Goal: Transaction & Acquisition: Purchase product/service

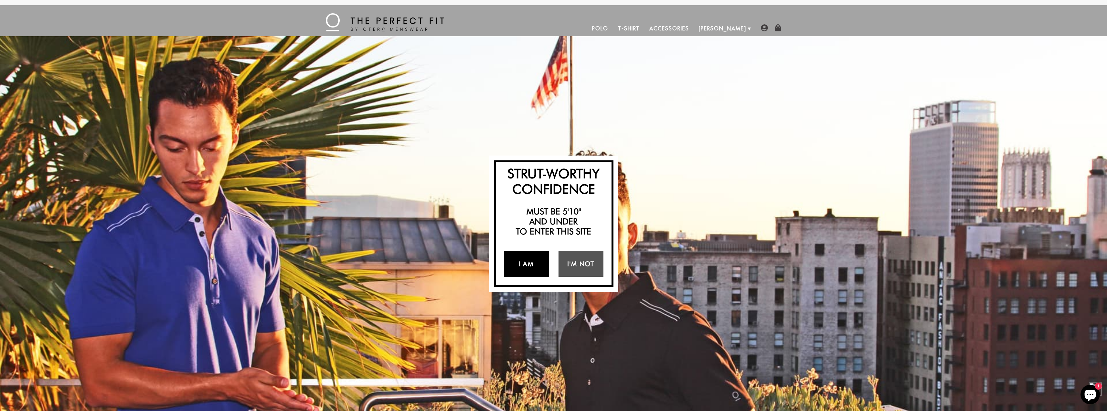
click at [519, 260] on link "I Am" at bounding box center [526, 264] width 45 height 26
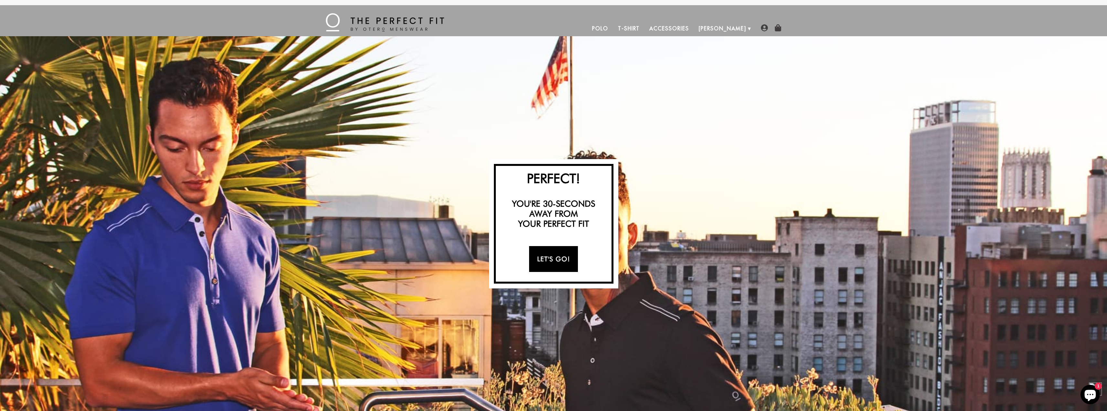
click at [548, 259] on link "Let's Go!" at bounding box center [553, 259] width 49 height 26
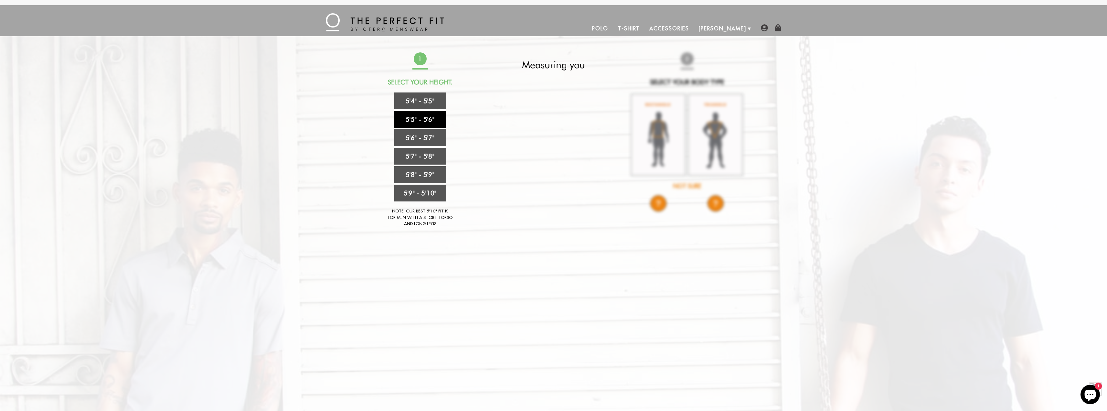
click at [435, 118] on link "5'5" - 5'6"" at bounding box center [420, 119] width 52 height 17
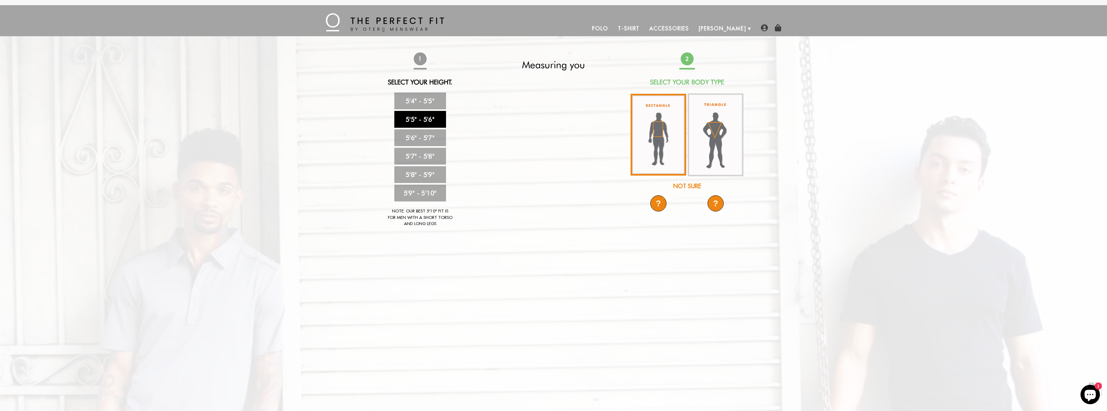
click at [659, 137] on img at bounding box center [659, 135] width 56 height 82
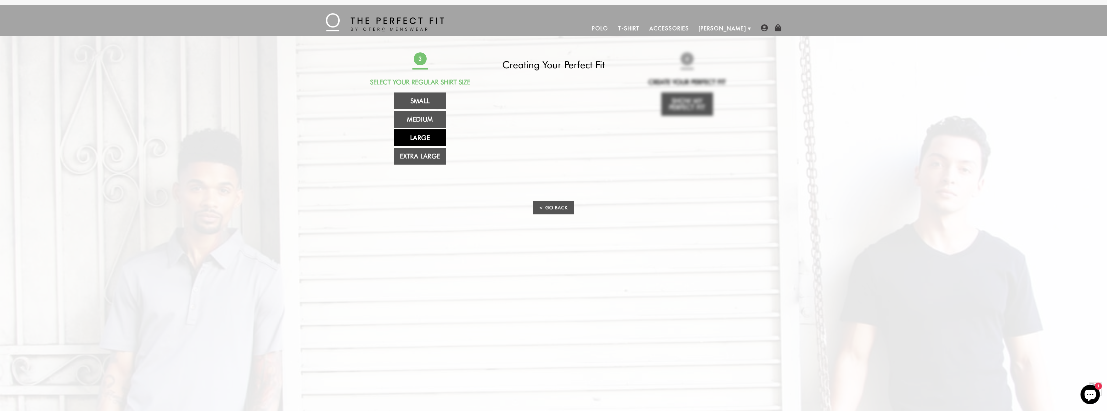
click at [423, 137] on link "Large" at bounding box center [420, 137] width 52 height 17
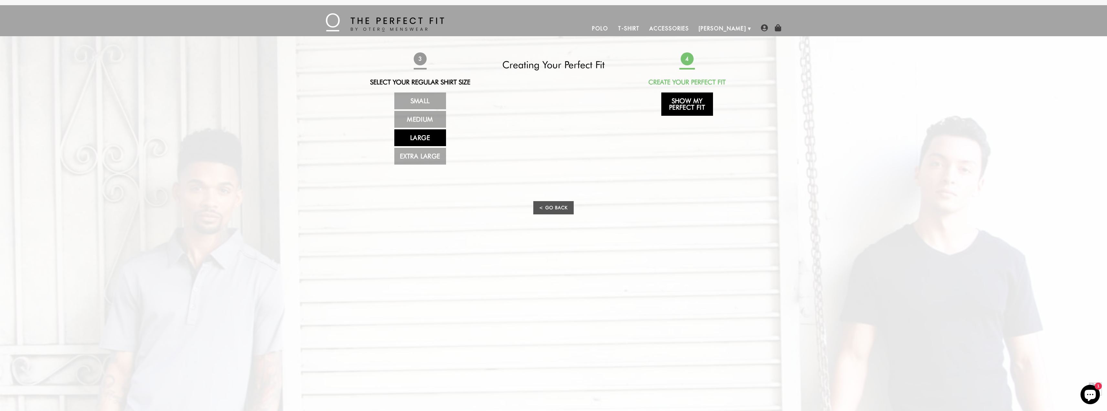
click at [695, 99] on link "Show My Perfect Fit" at bounding box center [688, 103] width 52 height 23
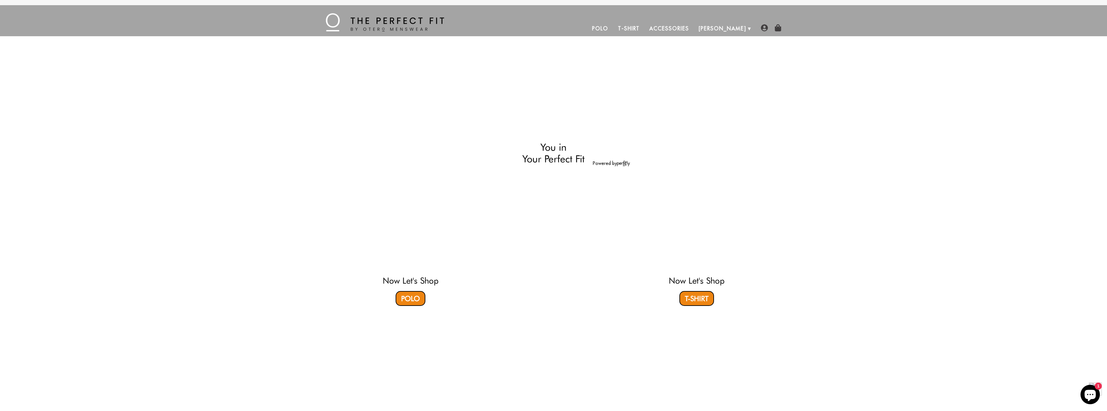
select select "55-56"
select select "L"
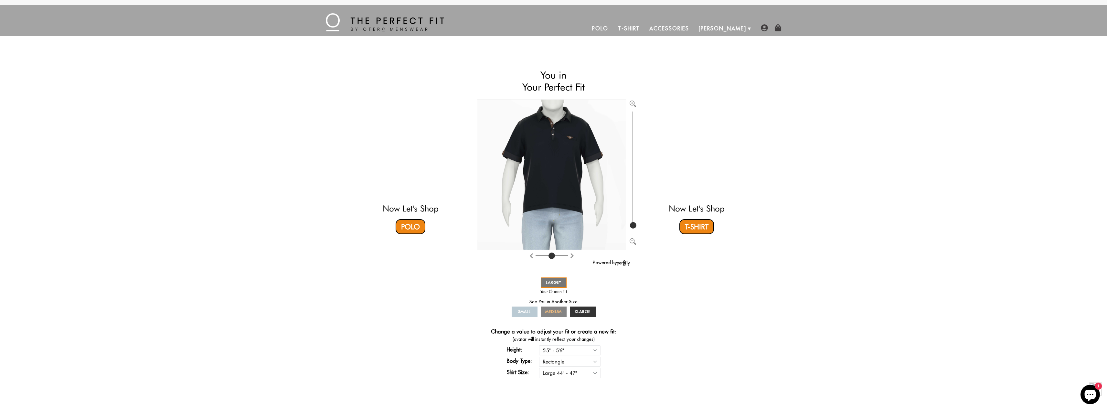
click at [549, 311] on span "MEDIUM" at bounding box center [553, 311] width 17 height 5
click at [519, 309] on span "SMALL" at bounding box center [524, 311] width 13 height 5
click at [555, 281] on span "LARGE" at bounding box center [554, 282] width 16 height 5
click at [706, 226] on link "T-Shirt" at bounding box center [697, 226] width 35 height 15
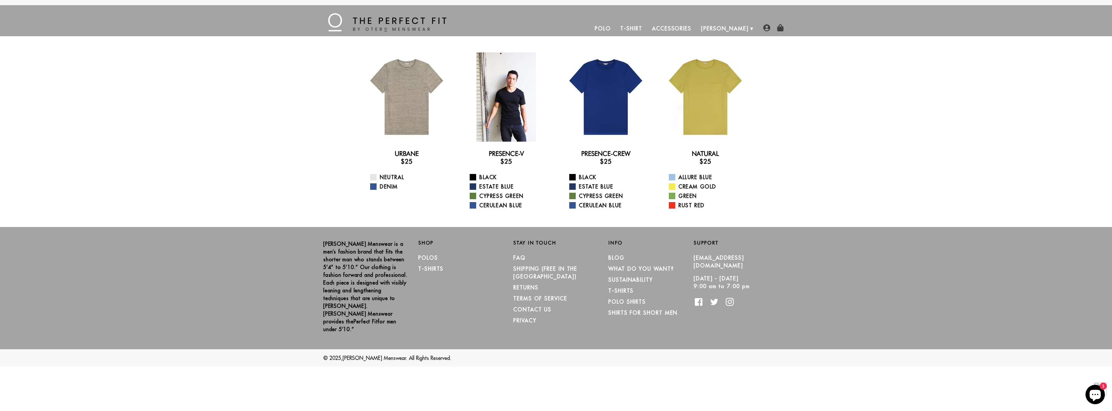
click at [503, 130] on div at bounding box center [506, 96] width 89 height 89
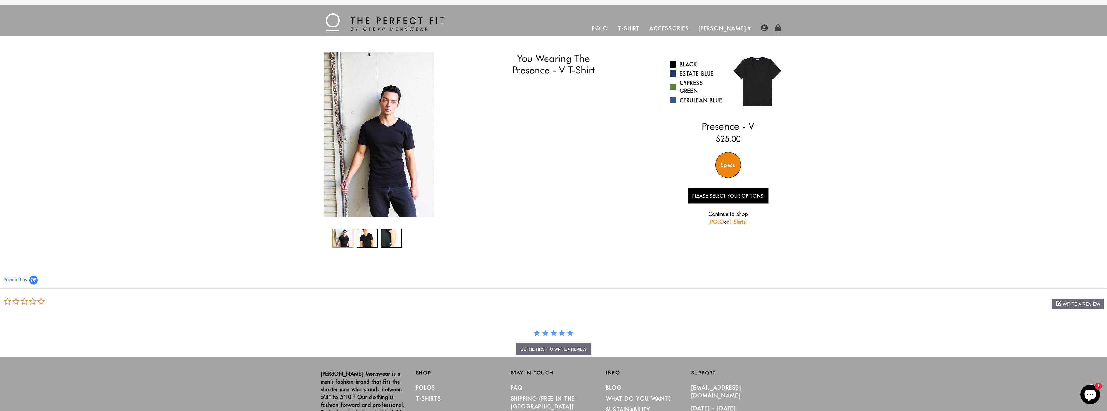
select select "55-56"
select select "L"
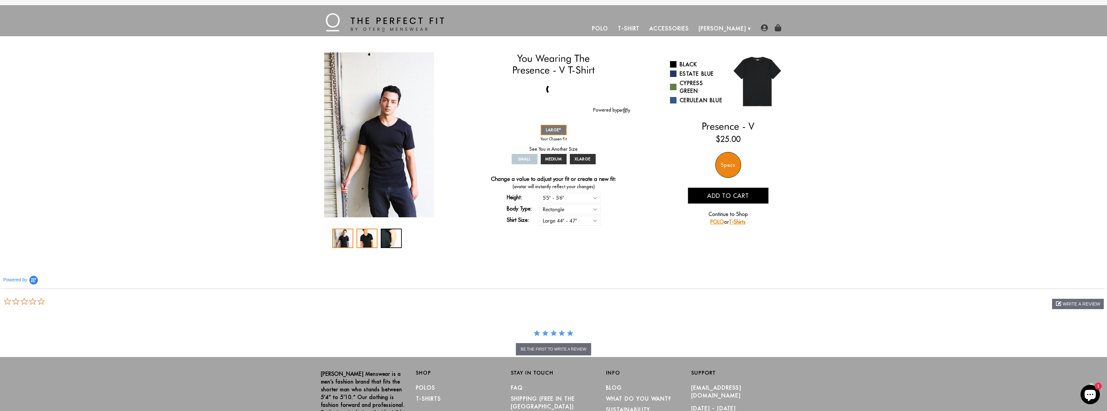
click at [370, 237] on div "2 / 3" at bounding box center [367, 238] width 21 height 19
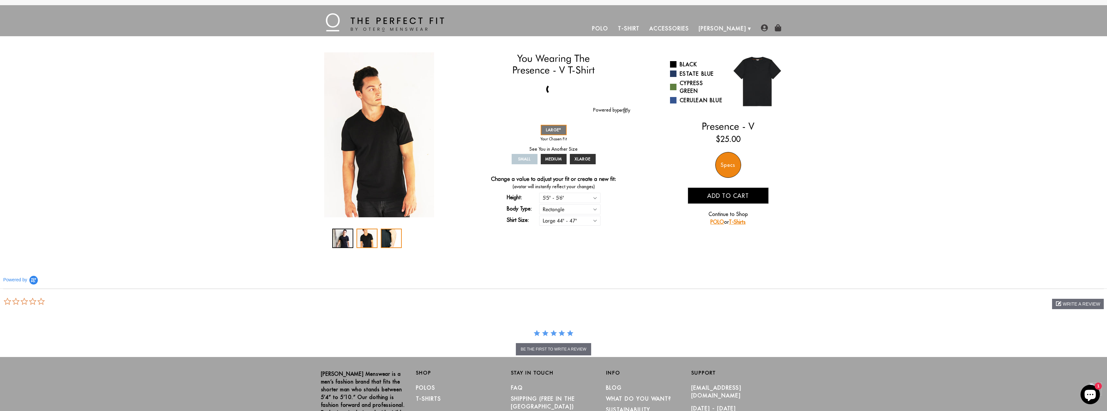
click at [389, 238] on div "3 / 3" at bounding box center [391, 238] width 21 height 19
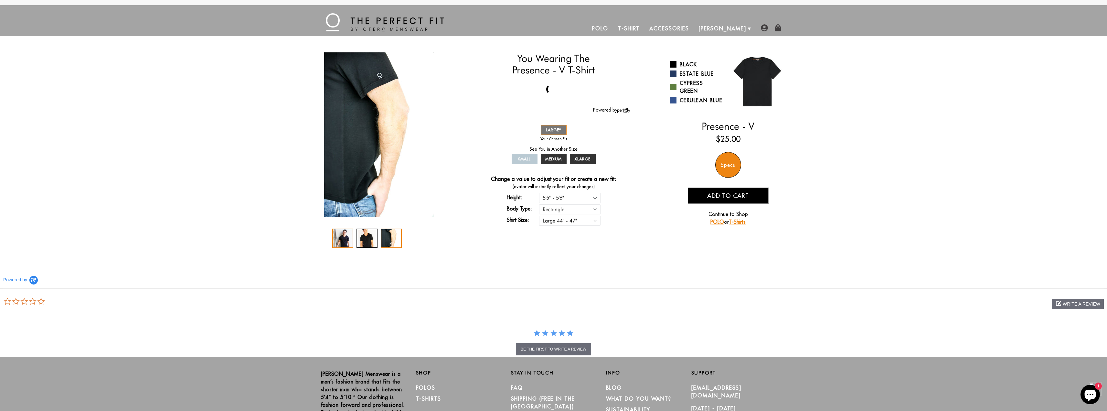
click at [342, 240] on div "1 / 3" at bounding box center [342, 238] width 21 height 19
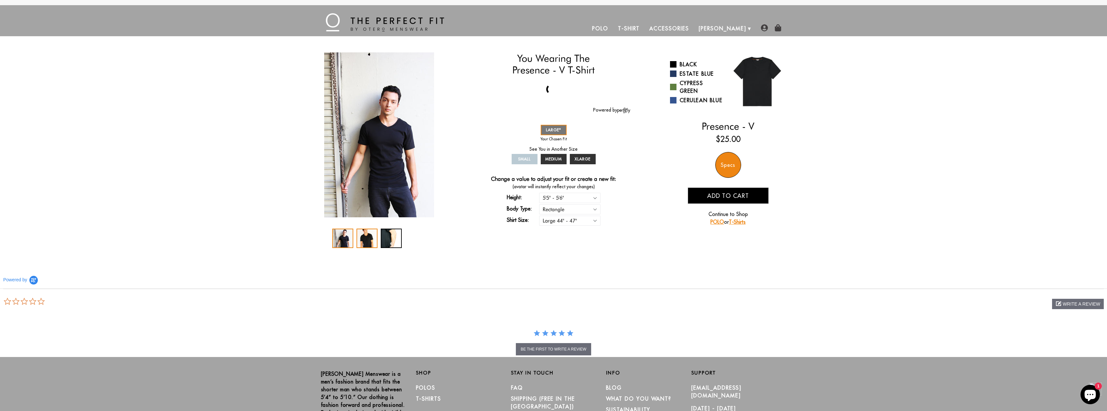
click at [366, 242] on div "2 / 3" at bounding box center [367, 238] width 21 height 19
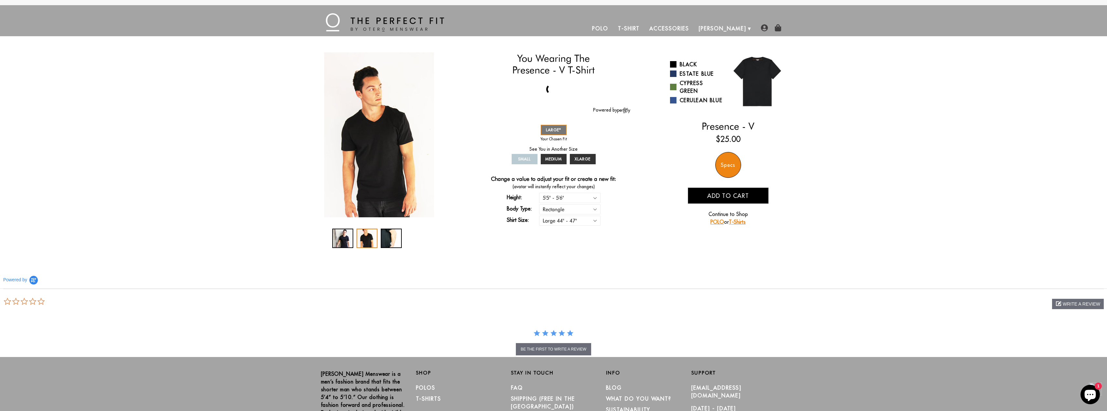
click at [645, 28] on link "T-Shirt" at bounding box center [628, 29] width 31 height 16
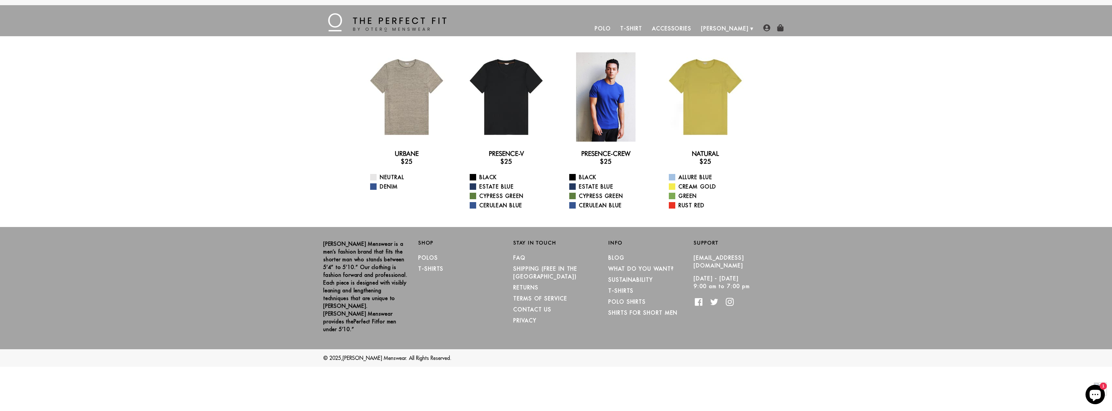
click at [615, 97] on div at bounding box center [605, 96] width 89 height 89
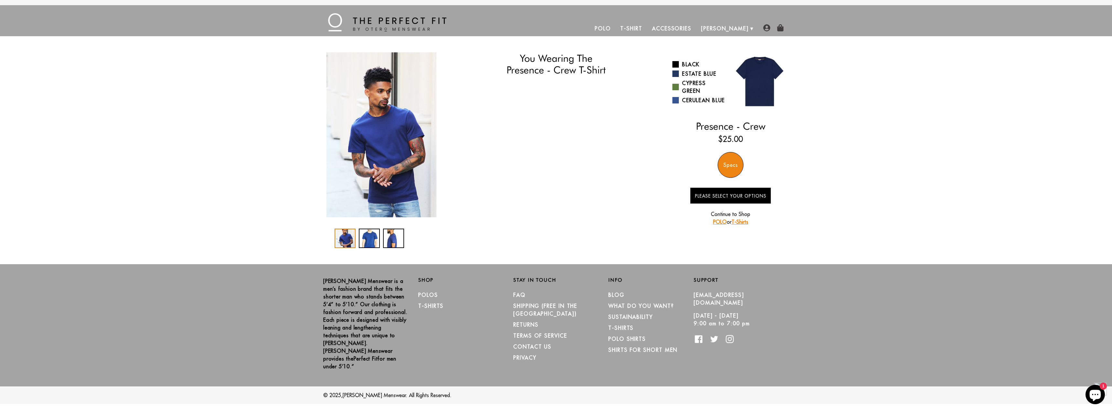
select select "55-56"
select select "L"
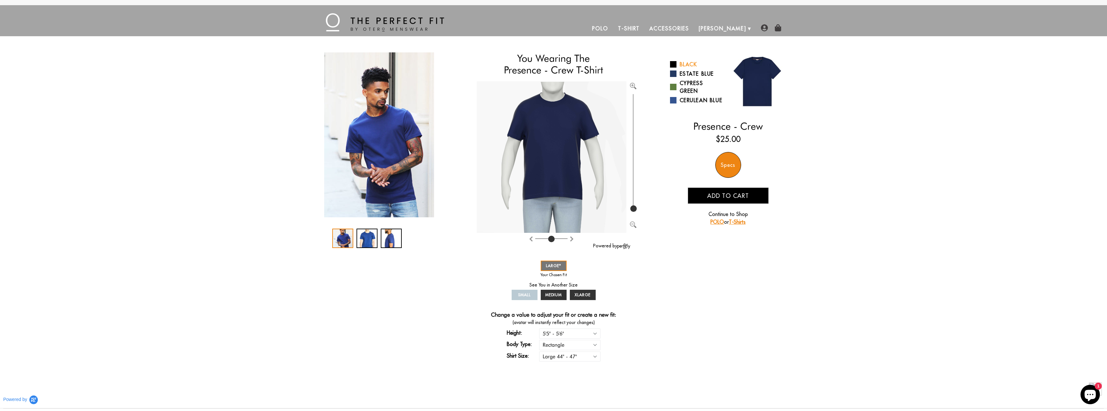
click at [676, 64] on span at bounding box center [673, 64] width 6 height 6
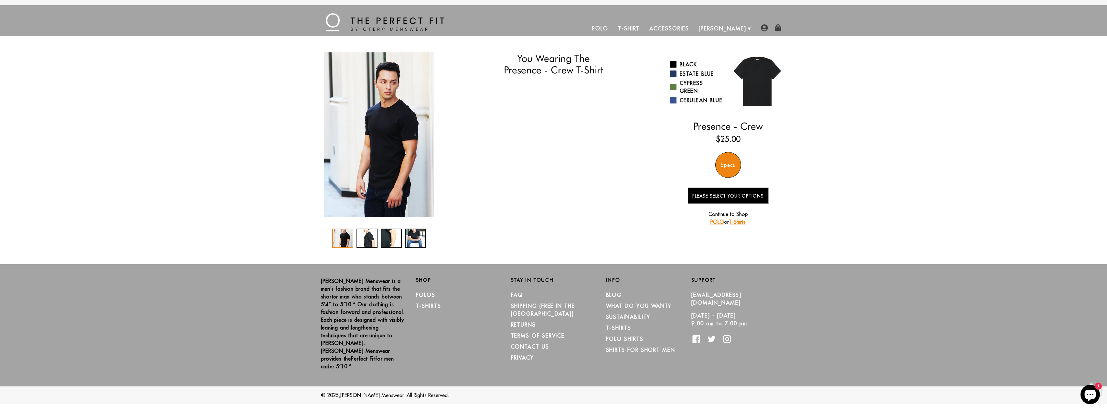
select select "55-56"
select select "L"
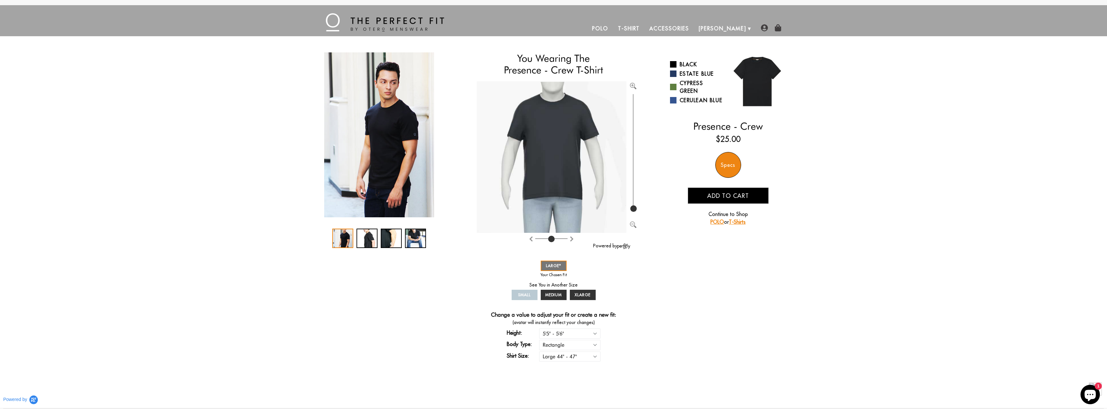
click at [409, 133] on img "1 / 4" at bounding box center [379, 134] width 110 height 165
click at [373, 239] on div "2 / 4" at bounding box center [367, 238] width 21 height 19
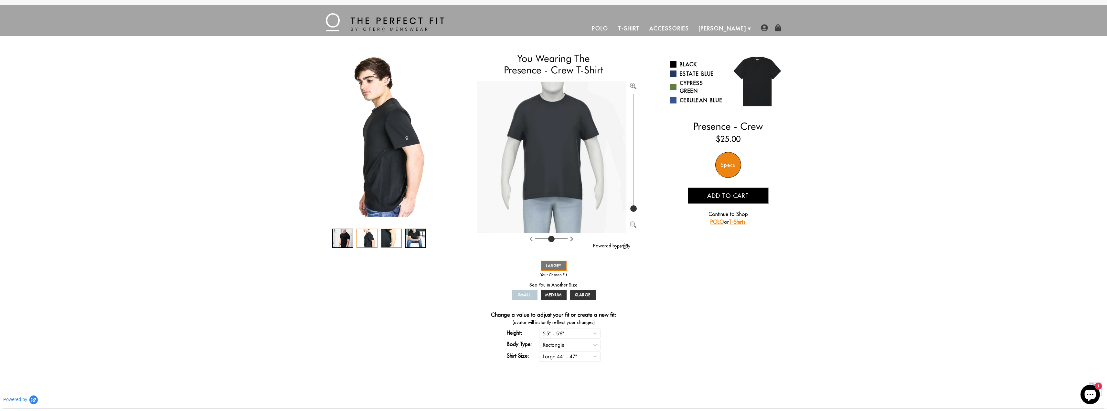
click at [391, 241] on div "3 / 4" at bounding box center [391, 238] width 21 height 19
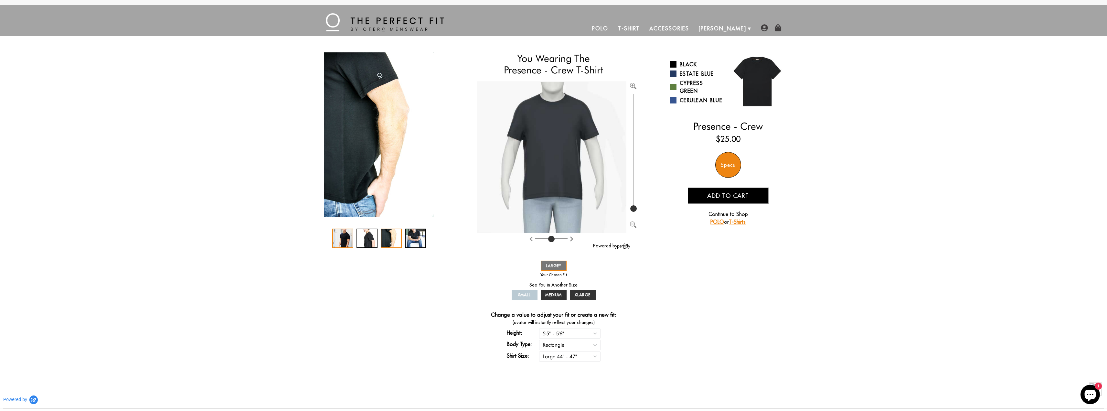
click at [342, 242] on div "1 / 4" at bounding box center [342, 238] width 21 height 19
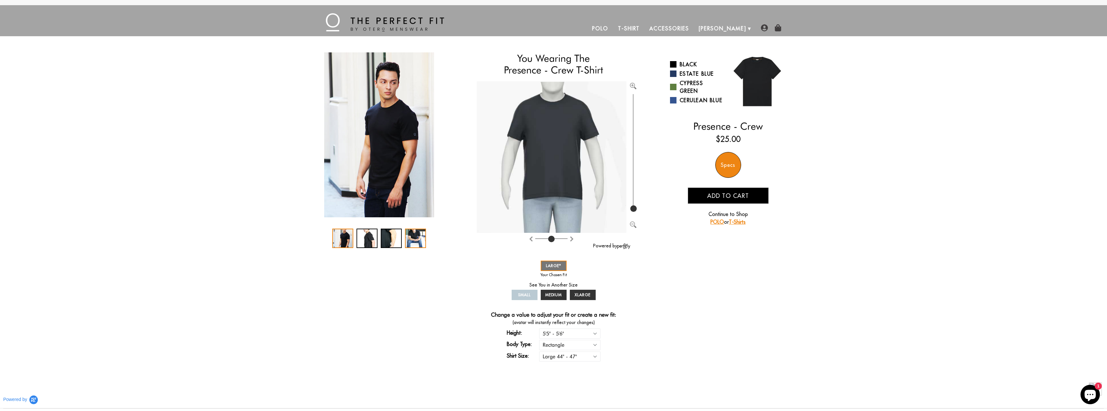
click at [422, 241] on div "4 / 4" at bounding box center [415, 238] width 21 height 19
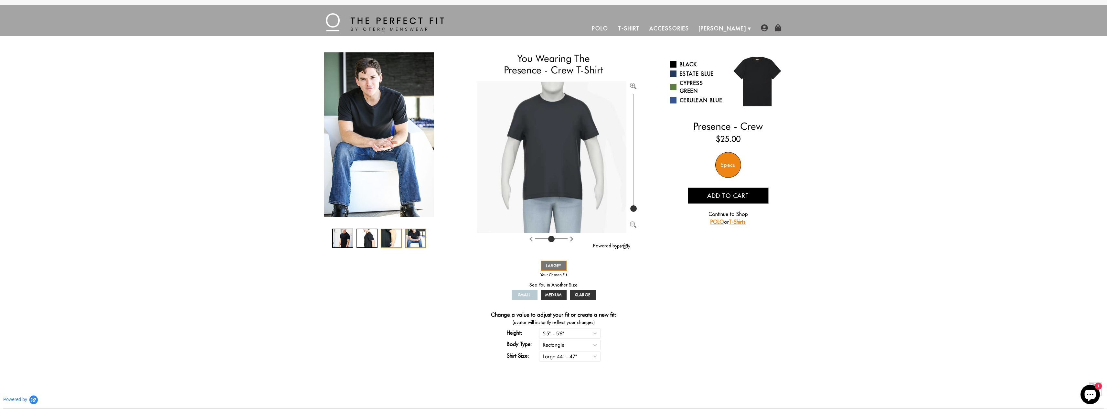
click at [392, 240] on div "3 / 4" at bounding box center [391, 238] width 21 height 19
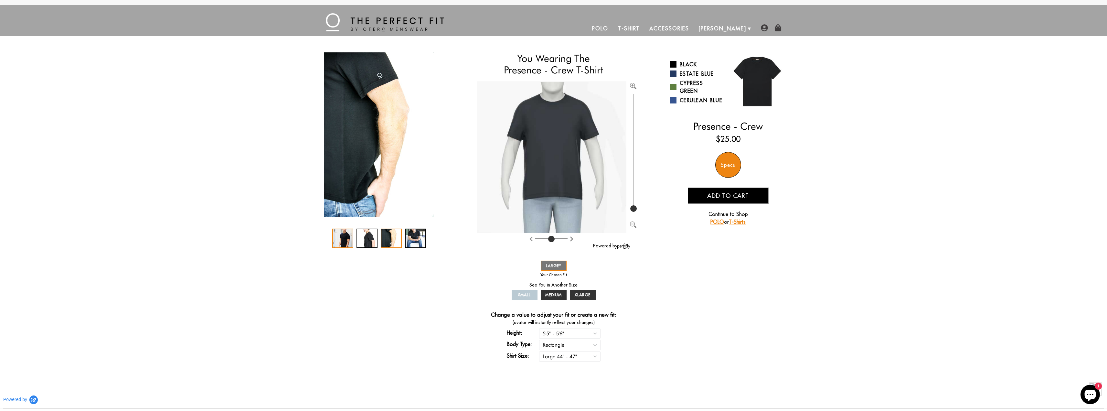
click at [349, 240] on div "1 / 4" at bounding box center [342, 238] width 21 height 19
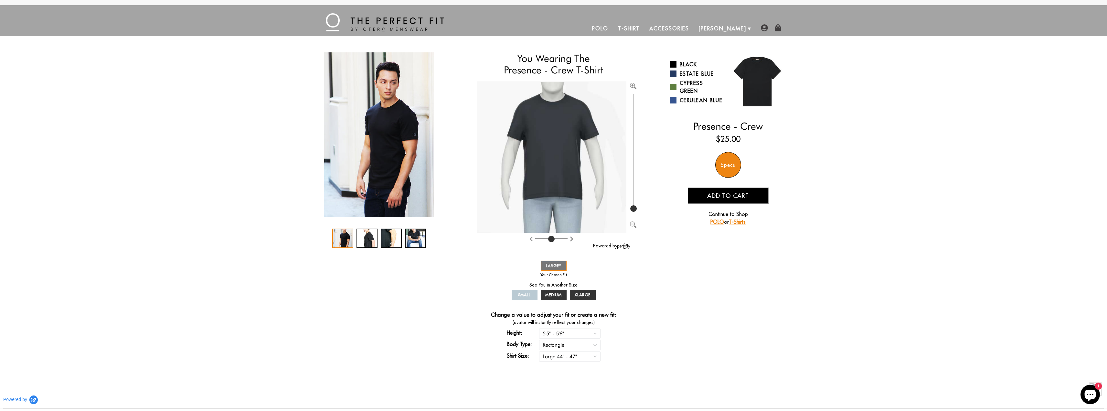
click at [724, 197] on span "Add to cart" at bounding box center [728, 195] width 42 height 7
click at [714, 243] on link "POLO" at bounding box center [718, 243] width 14 height 6
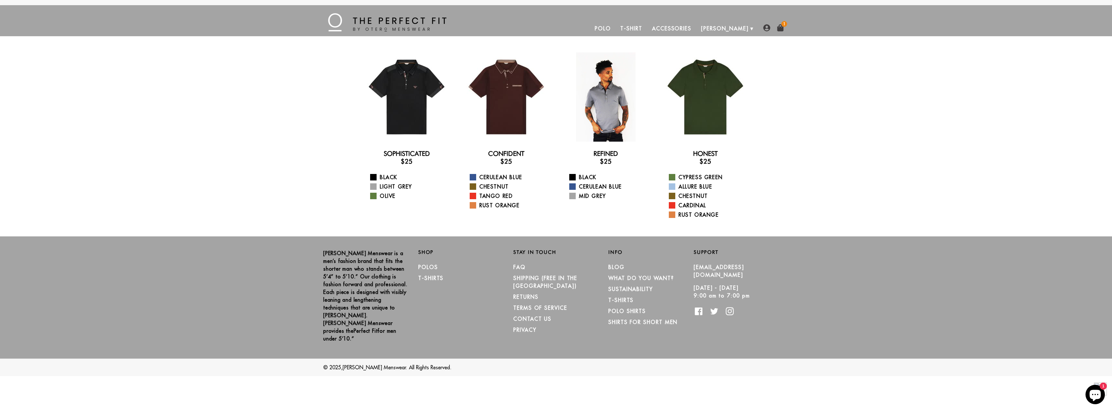
click at [595, 102] on div at bounding box center [605, 96] width 89 height 89
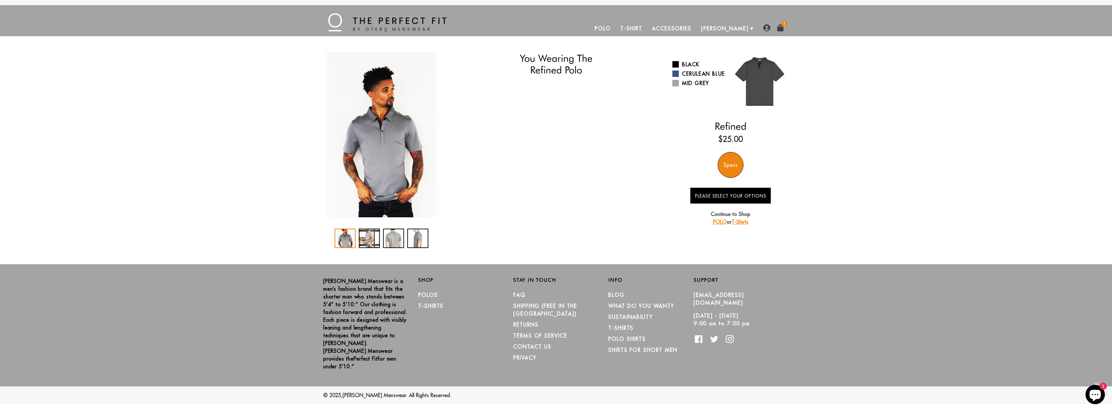
select select "55-56"
select select "L"
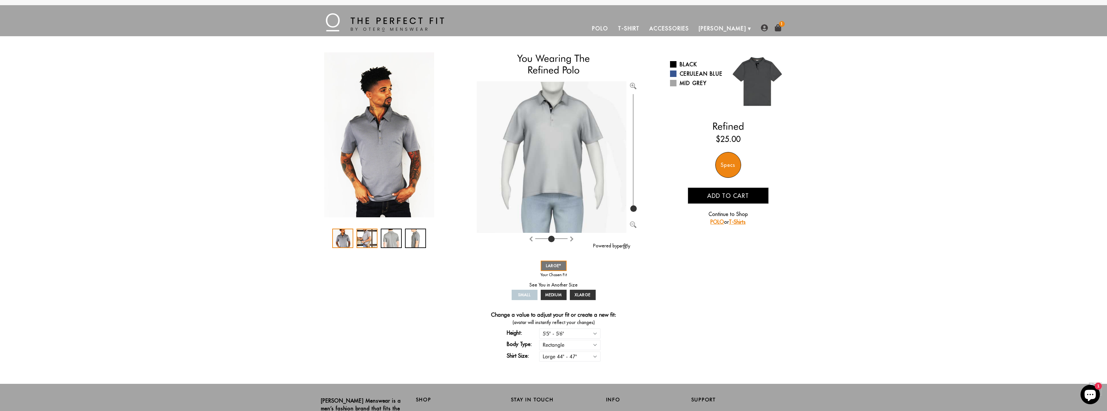
click at [372, 239] on div "2 / 4" at bounding box center [367, 238] width 21 height 19
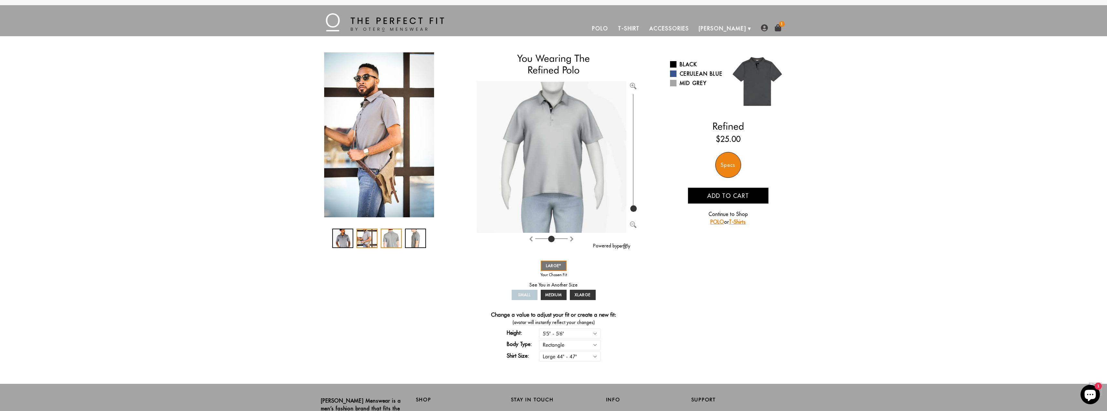
click at [395, 239] on div "3 / 4" at bounding box center [391, 238] width 21 height 19
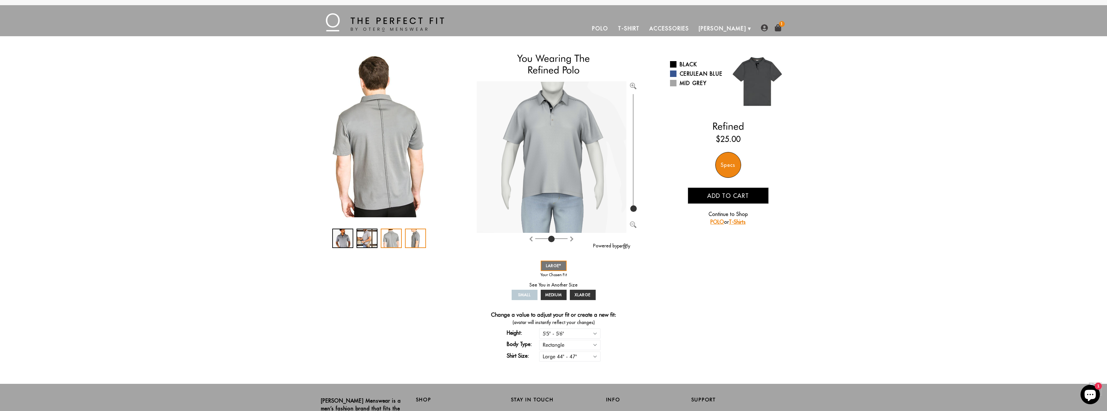
click at [418, 240] on div "4 / 4" at bounding box center [415, 238] width 21 height 19
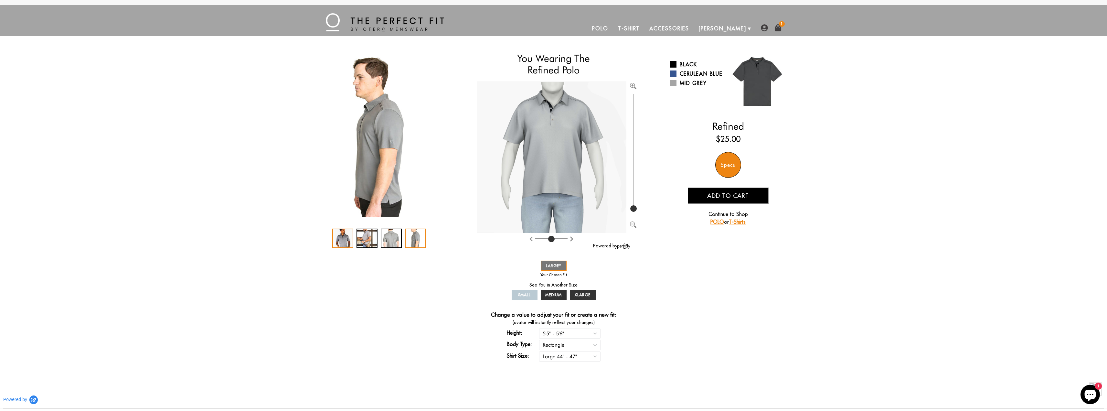
click at [349, 241] on div "1 / 4" at bounding box center [342, 238] width 21 height 19
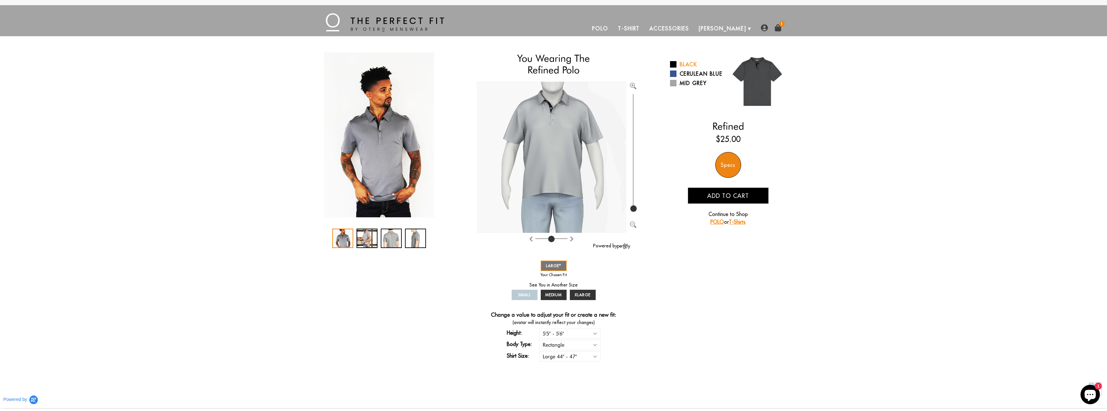
click at [673, 63] on span at bounding box center [673, 64] width 6 height 6
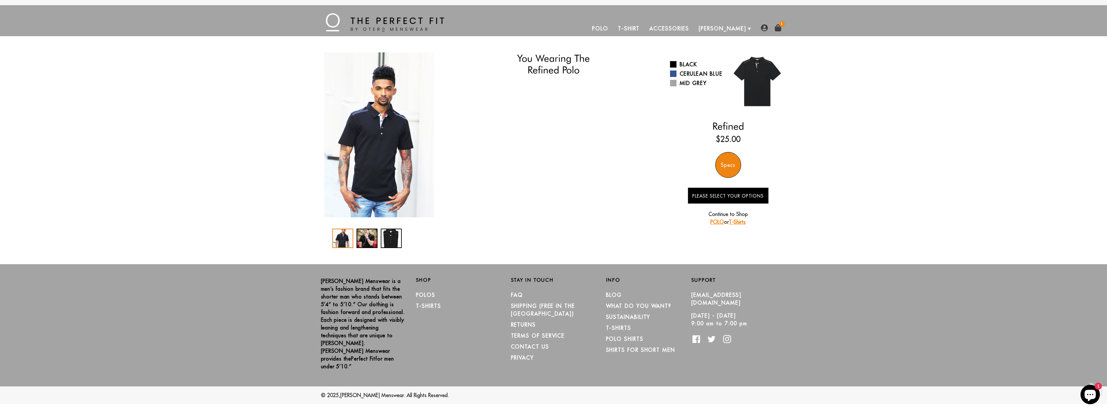
select select "55-56"
select select "L"
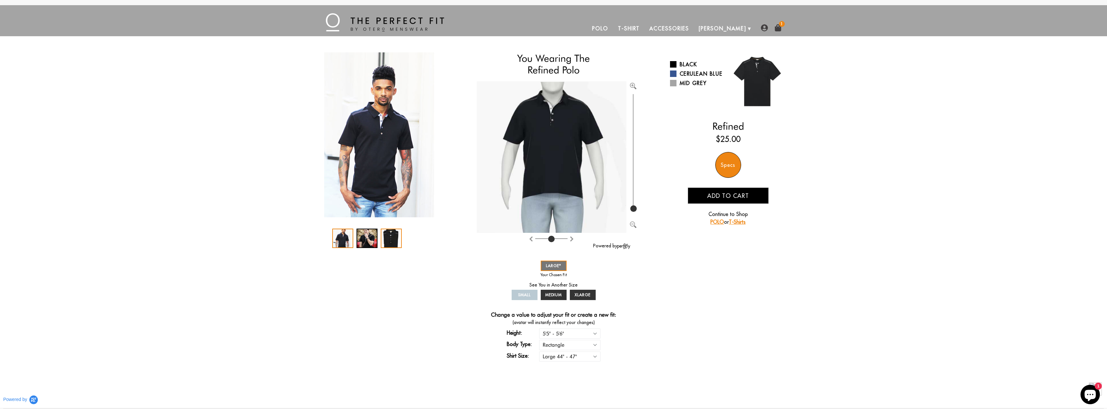
click at [396, 239] on div "3 / 3" at bounding box center [391, 238] width 21 height 19
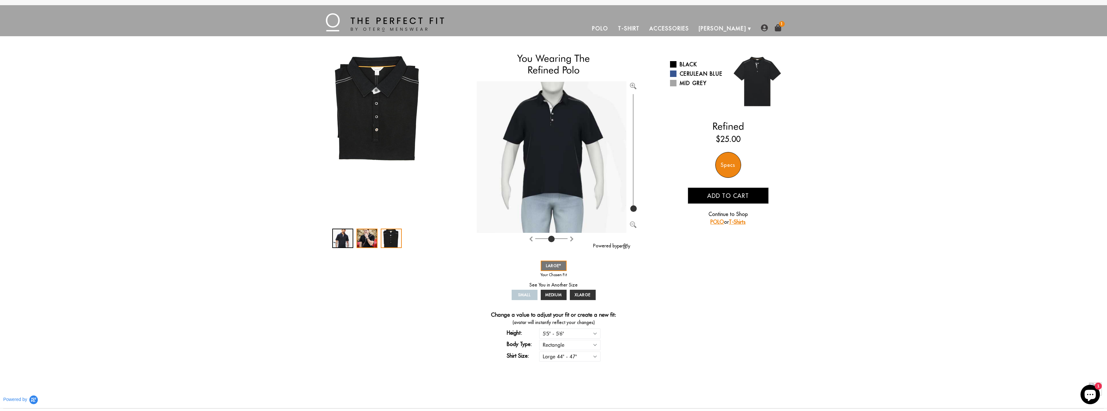
click at [371, 240] on div "2 / 3" at bounding box center [367, 238] width 21 height 19
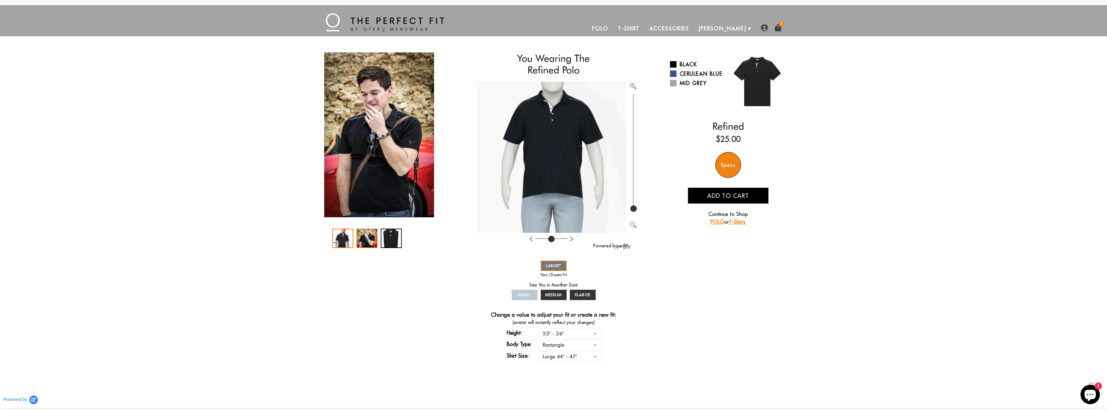
click at [348, 240] on div "1 / 3" at bounding box center [342, 238] width 21 height 19
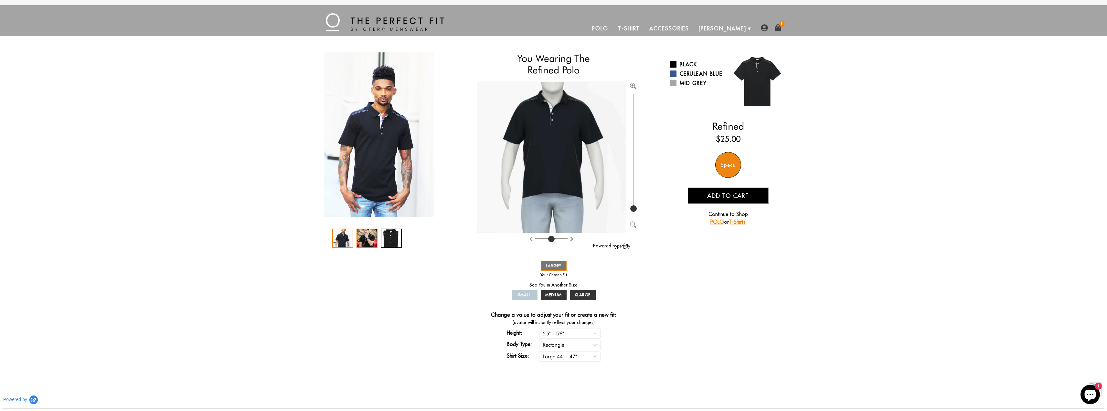
click at [377, 240] on div "2 / 3" at bounding box center [367, 238] width 21 height 19
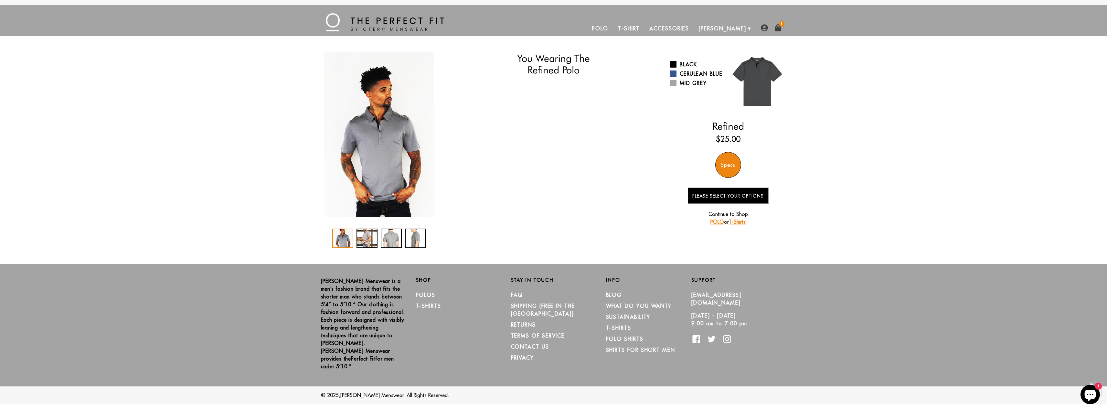
select select "55-56"
select select "L"
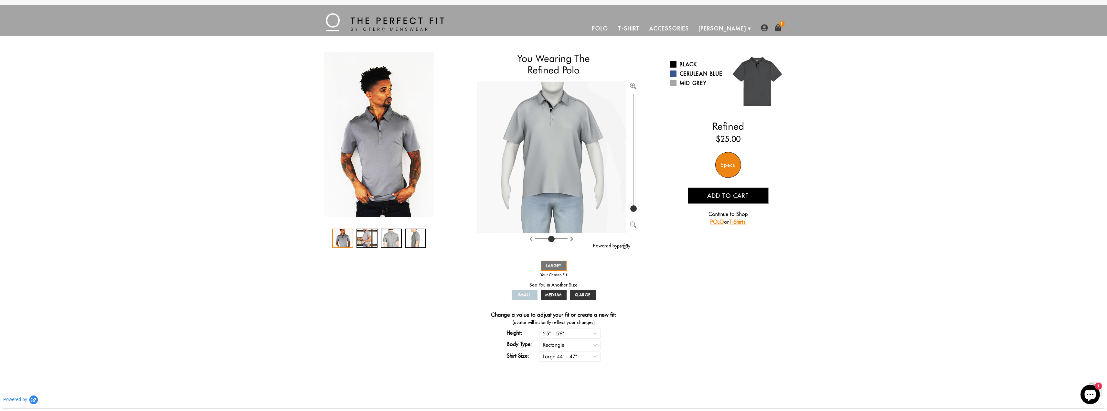
click at [613, 27] on link "Polo" at bounding box center [600, 29] width 26 height 16
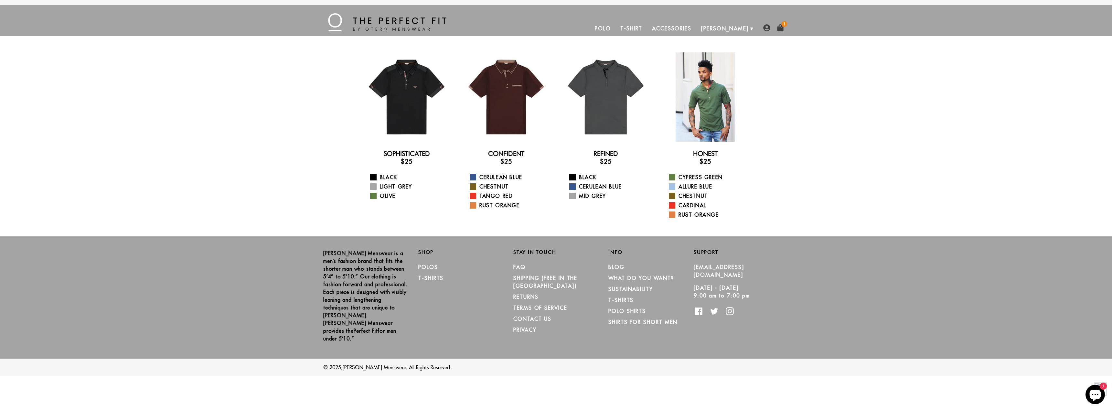
click at [714, 90] on div at bounding box center [705, 96] width 89 height 89
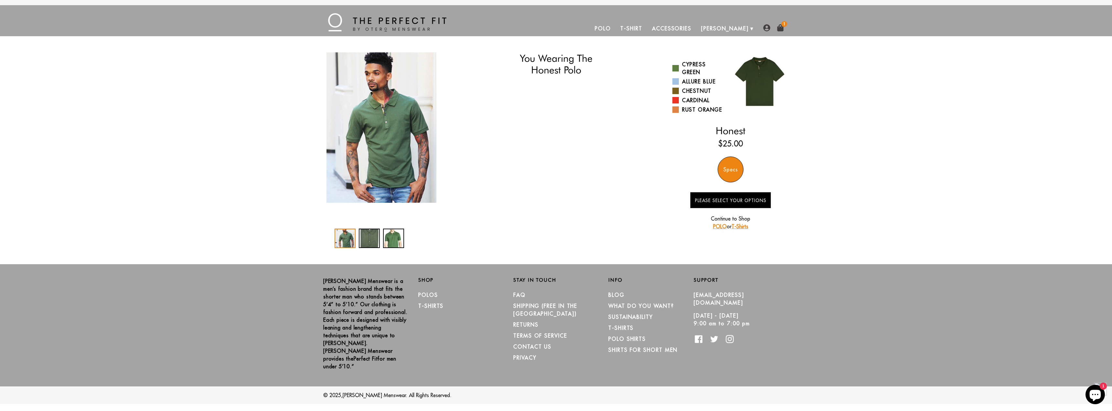
select select "55-56"
select select "L"
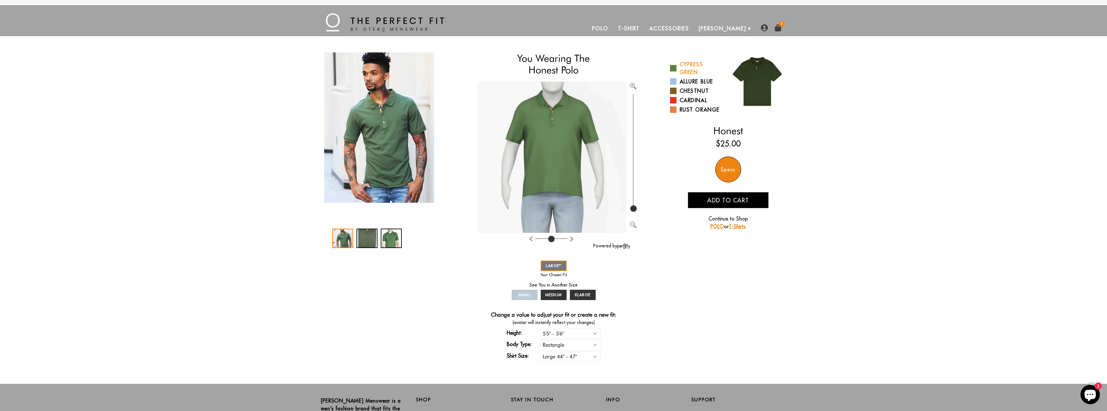
click at [673, 66] on span at bounding box center [673, 68] width 6 height 6
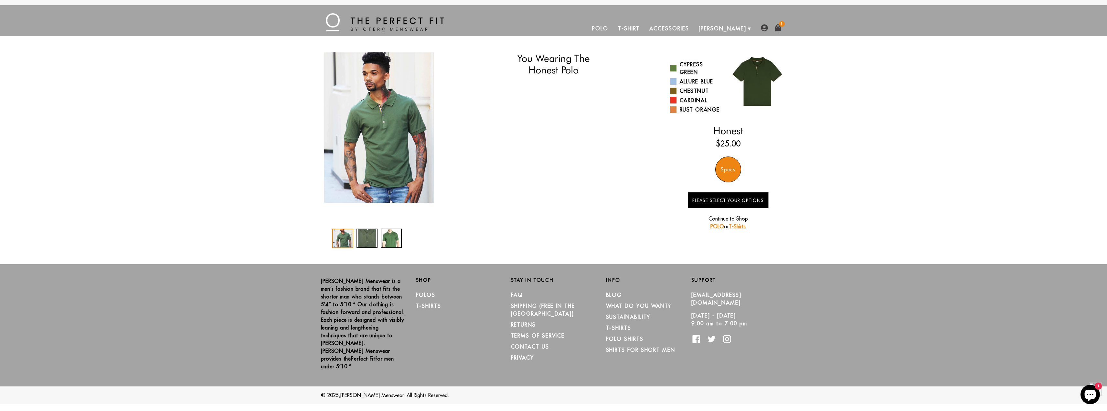
select select "55-56"
select select "L"
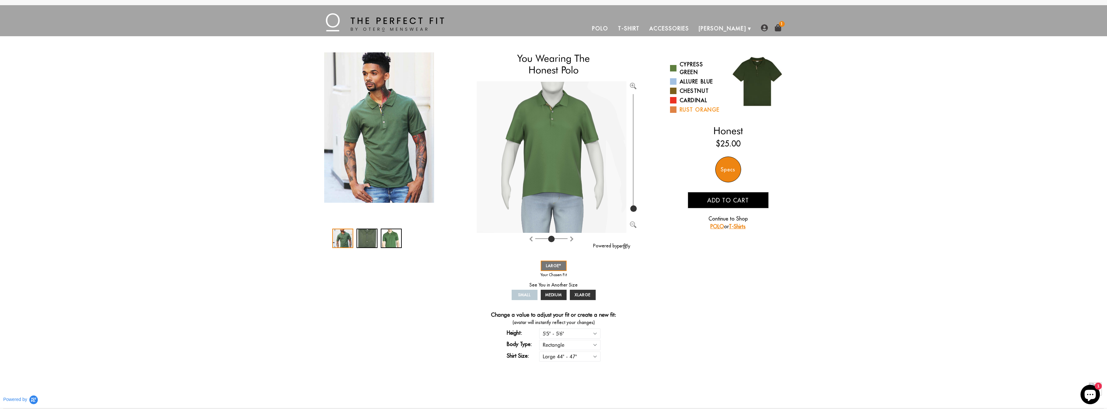
click at [673, 109] on span at bounding box center [673, 109] width 6 height 6
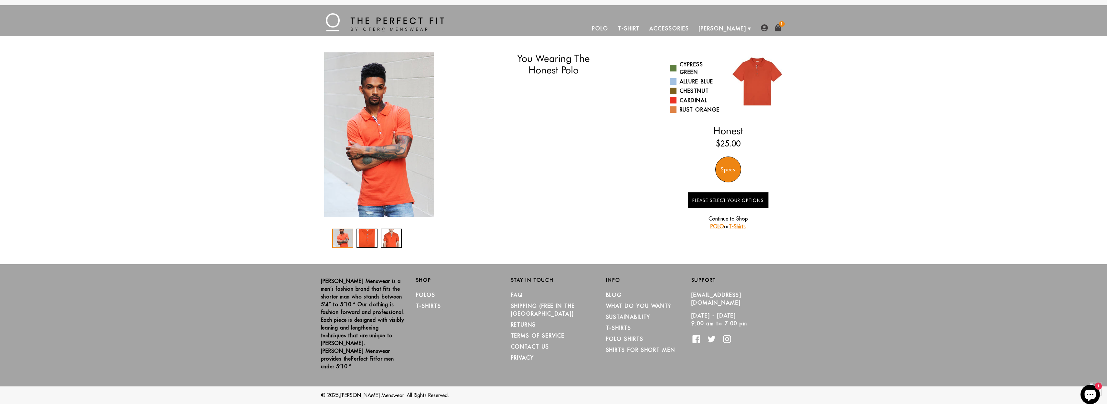
select select "55-56"
select select "L"
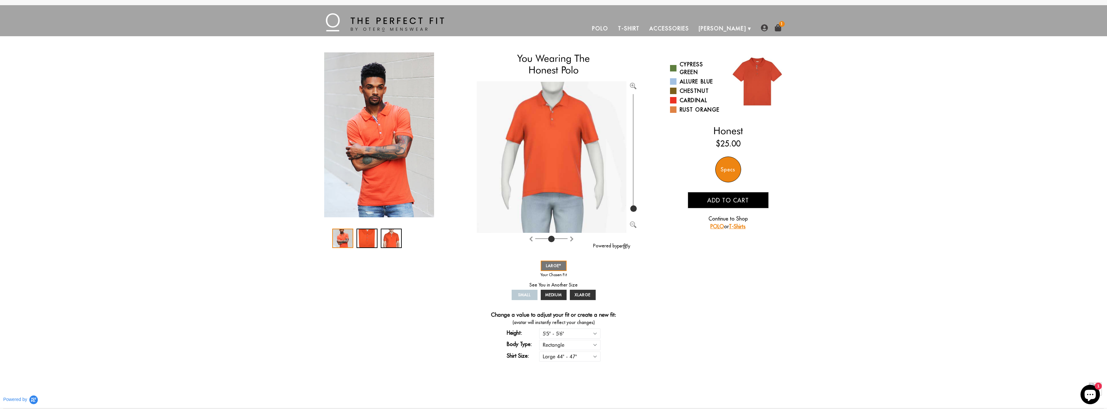
click at [645, 27] on link "T-Shirt" at bounding box center [628, 29] width 31 height 16
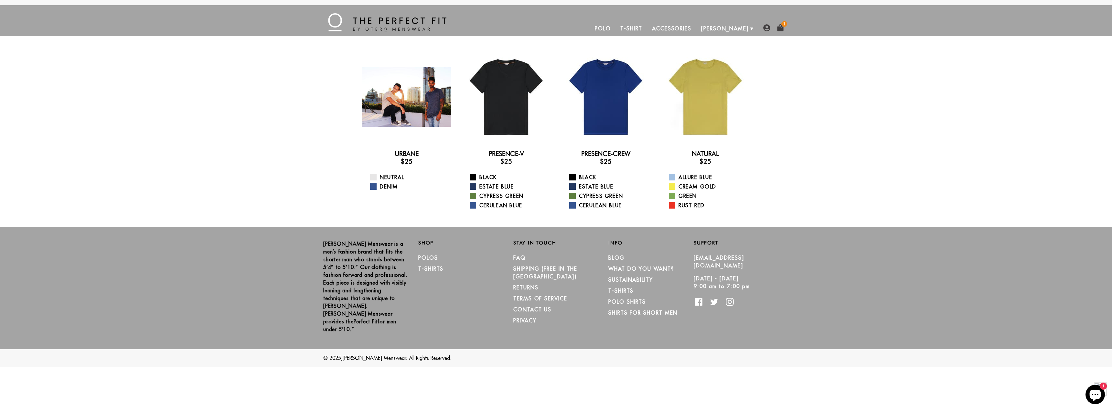
click at [399, 102] on div at bounding box center [406, 96] width 89 height 89
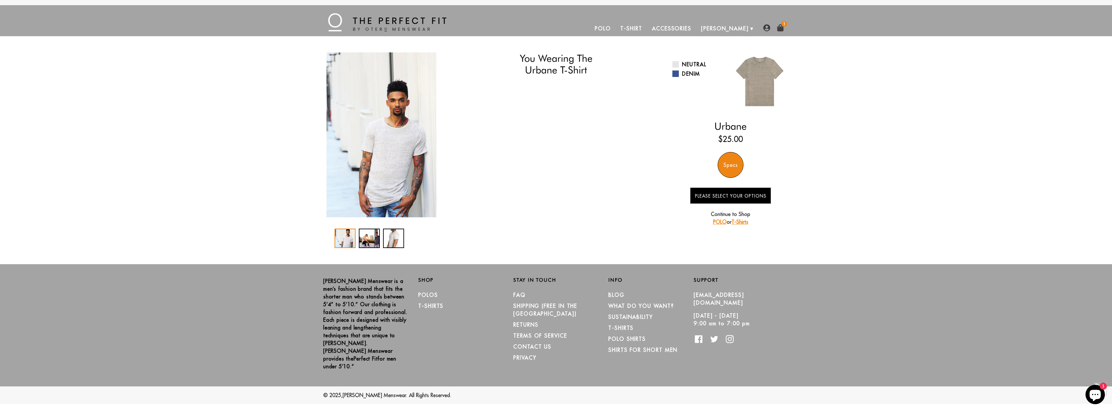
select select "55-56"
select select "L"
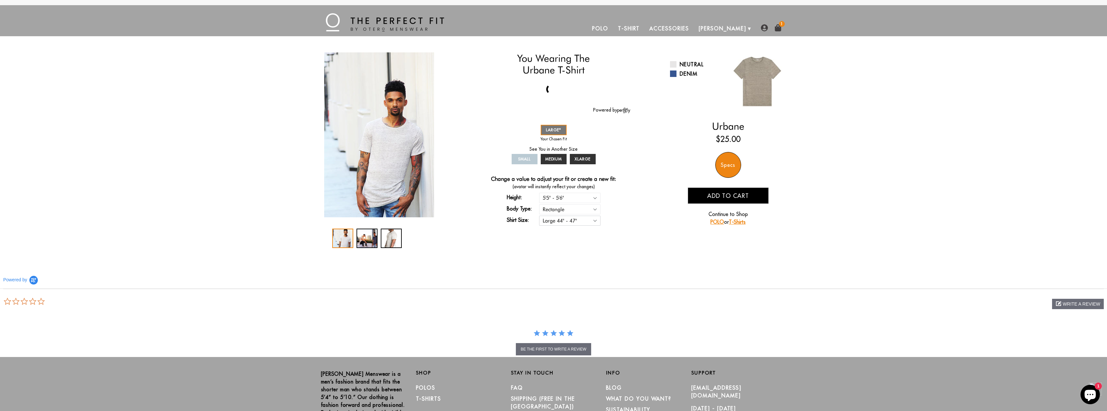
click at [556, 224] on select "Small 36" - 39" Medium 40" - 43" Large 44" - 47" Extra Large 48" - 50"" at bounding box center [569, 221] width 61 height 10
click at [720, 51] on link "How We Do It" at bounding box center [719, 54] width 65 height 12
